Goal: Task Accomplishment & Management: Use online tool/utility

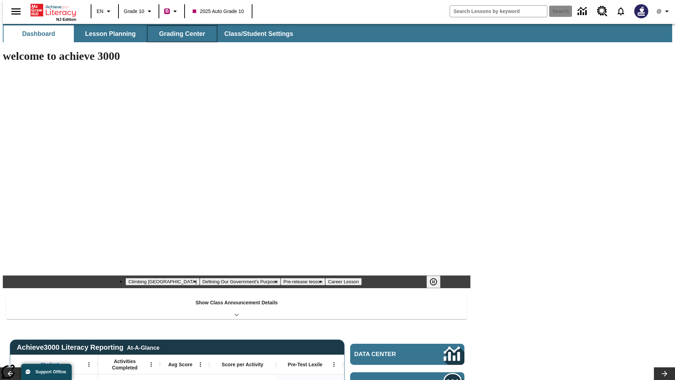
click at [179, 34] on button "Grading Center" at bounding box center [182, 33] width 70 height 17
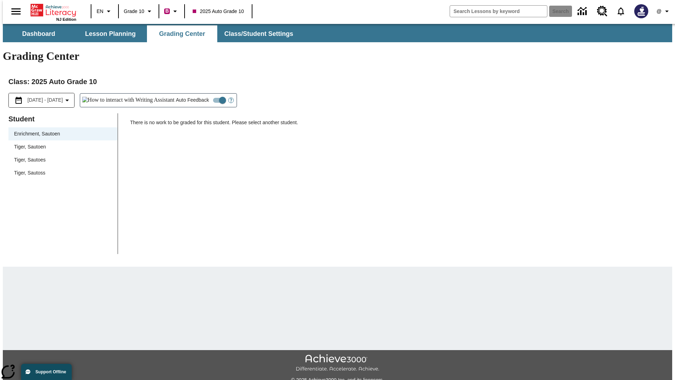
click at [60, 143] on span "Tiger, Sautoen" at bounding box center [63, 146] width 98 height 7
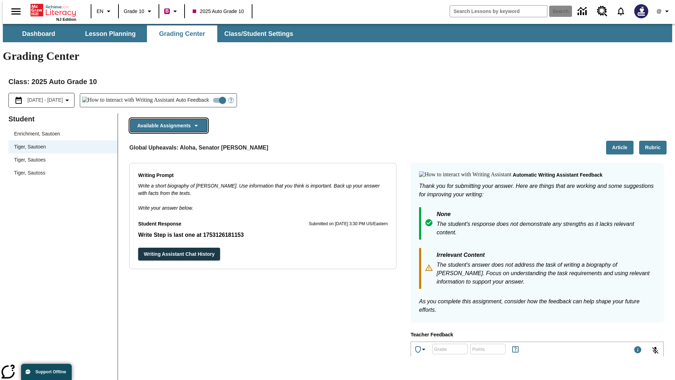
click at [167, 119] on button "Available Assignments" at bounding box center [168, 126] width 77 height 14
